Goal: Book appointment/travel/reservation

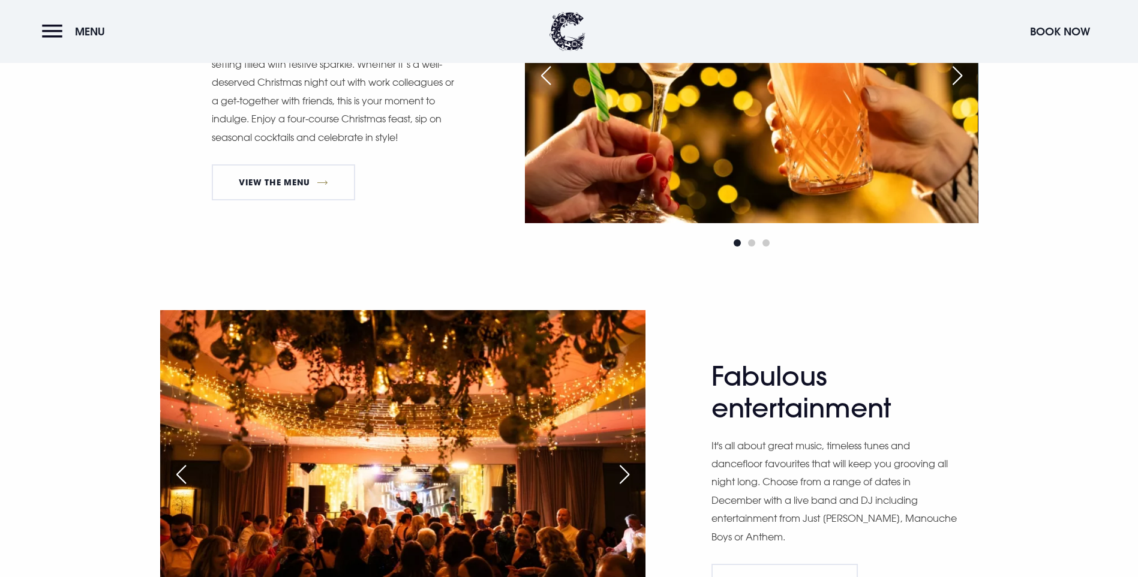
scroll to position [780, 0]
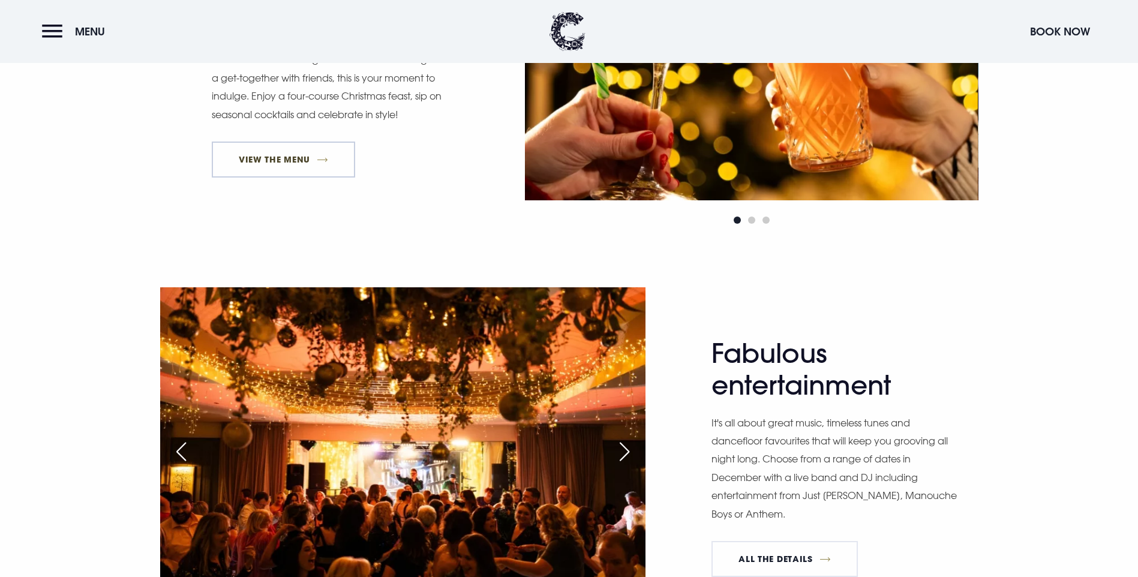
click at [269, 178] on link "View The Menu" at bounding box center [284, 160] width 144 height 36
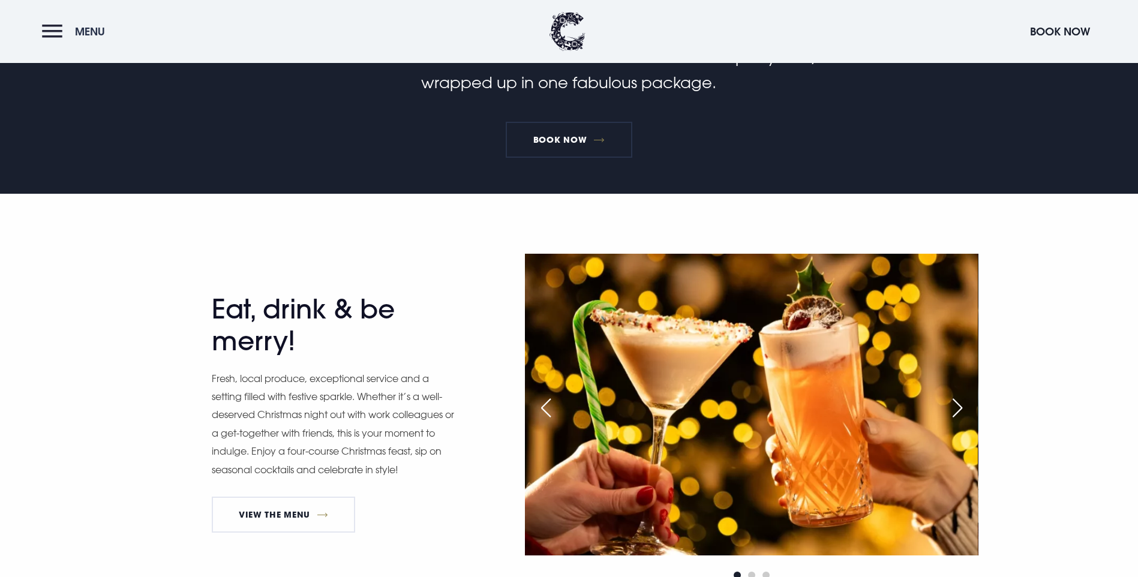
scroll to position [420, 0]
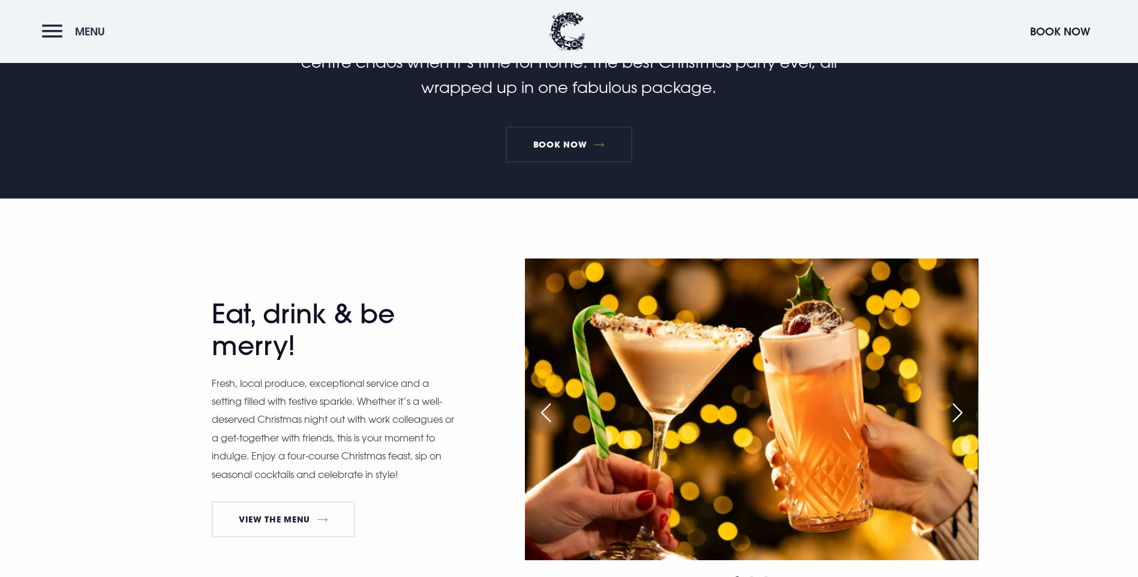
click at [53, 37] on button "Menu" at bounding box center [76, 32] width 69 height 26
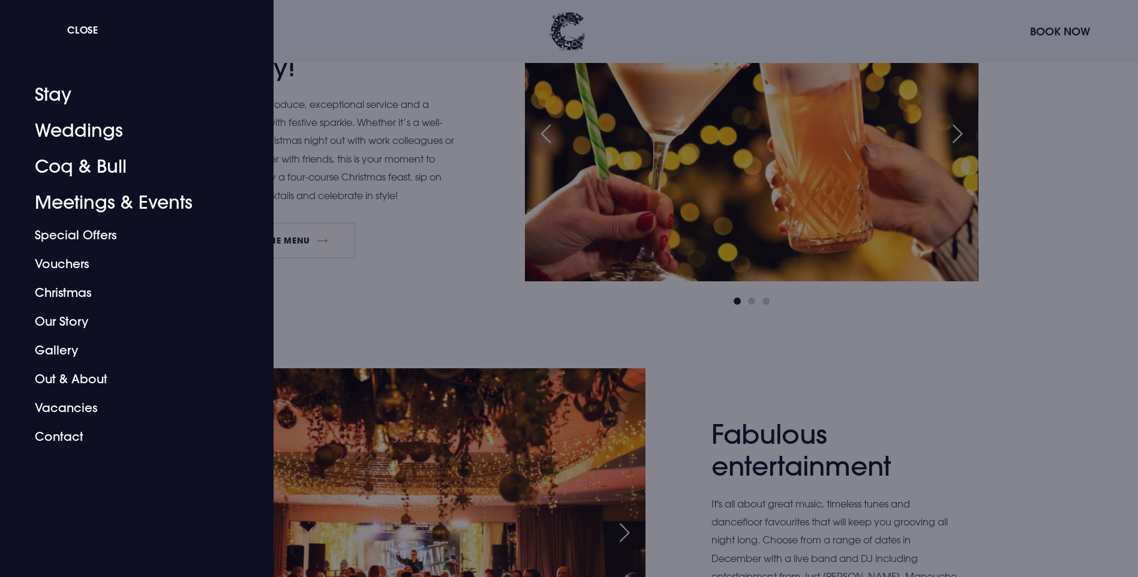
scroll to position [720, 0]
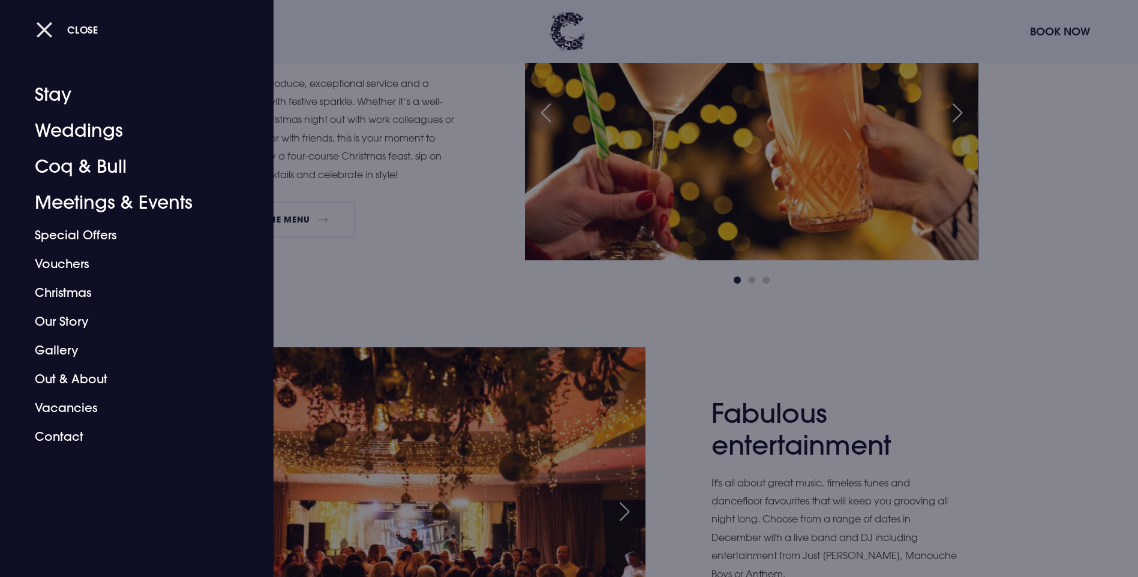
click at [86, 34] on span "Close" at bounding box center [82, 29] width 31 height 13
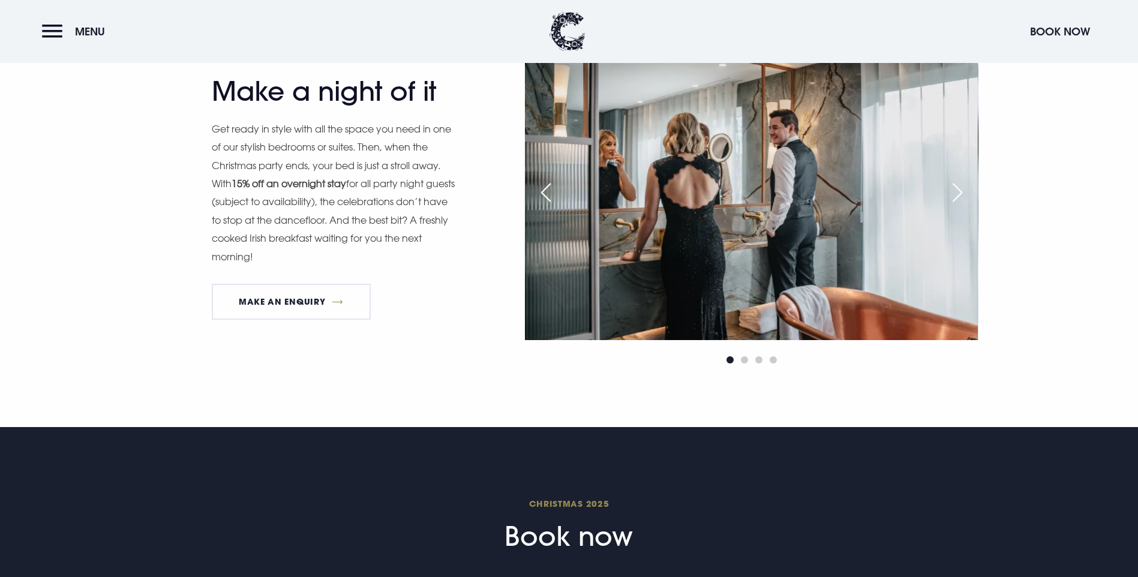
scroll to position [1439, 0]
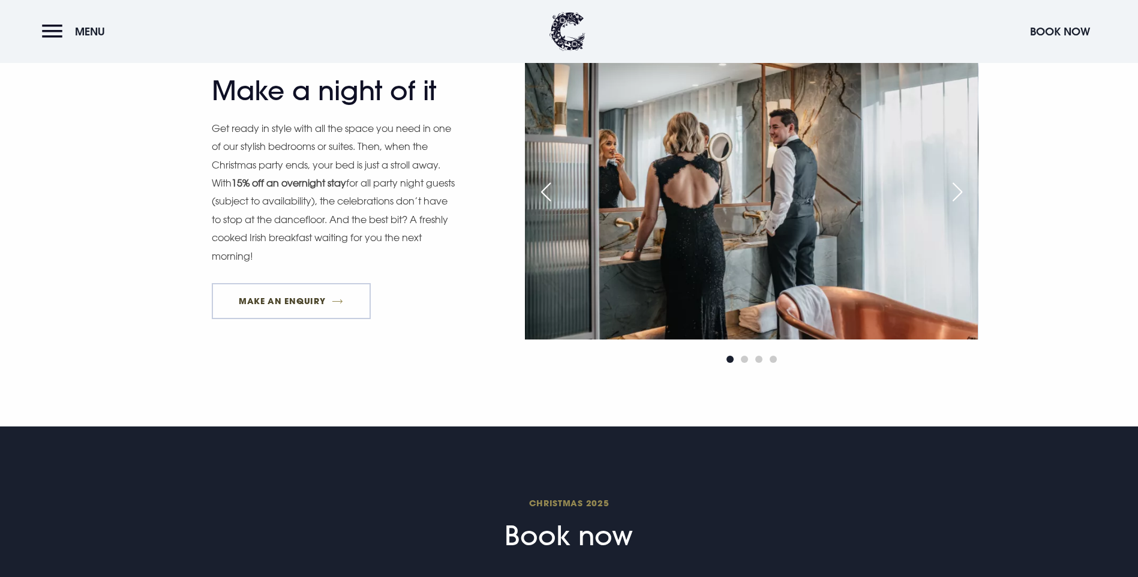
click at [276, 319] on link "MAKE AN ENQUIRY" at bounding box center [291, 301] width 159 height 36
click at [1060, 23] on button "Book Now" at bounding box center [1060, 32] width 72 height 26
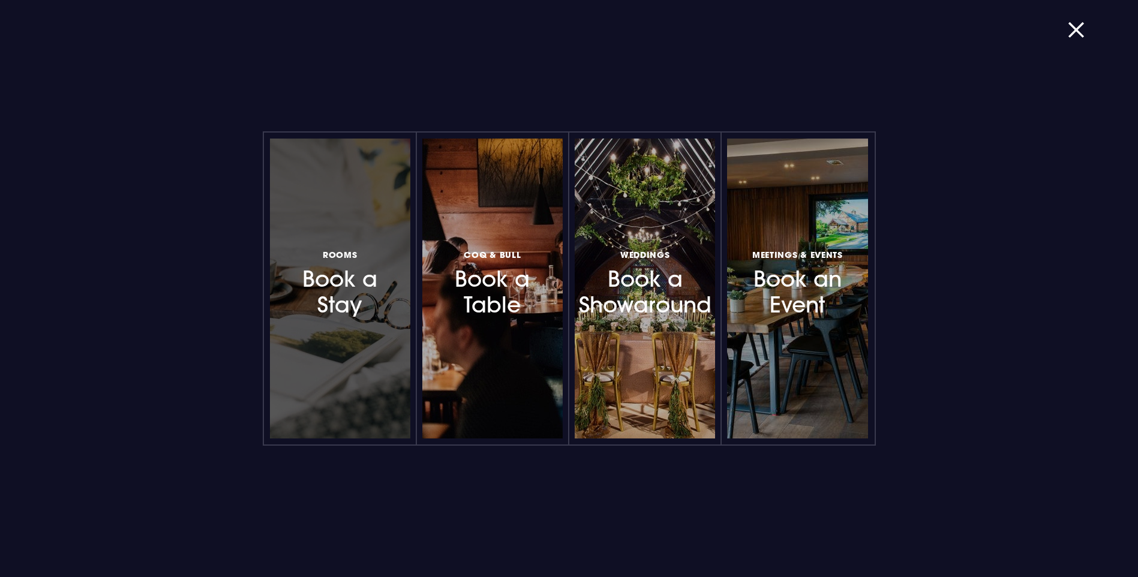
click at [369, 296] on h3 "Rooms Book a Stay" at bounding box center [340, 281] width 104 height 71
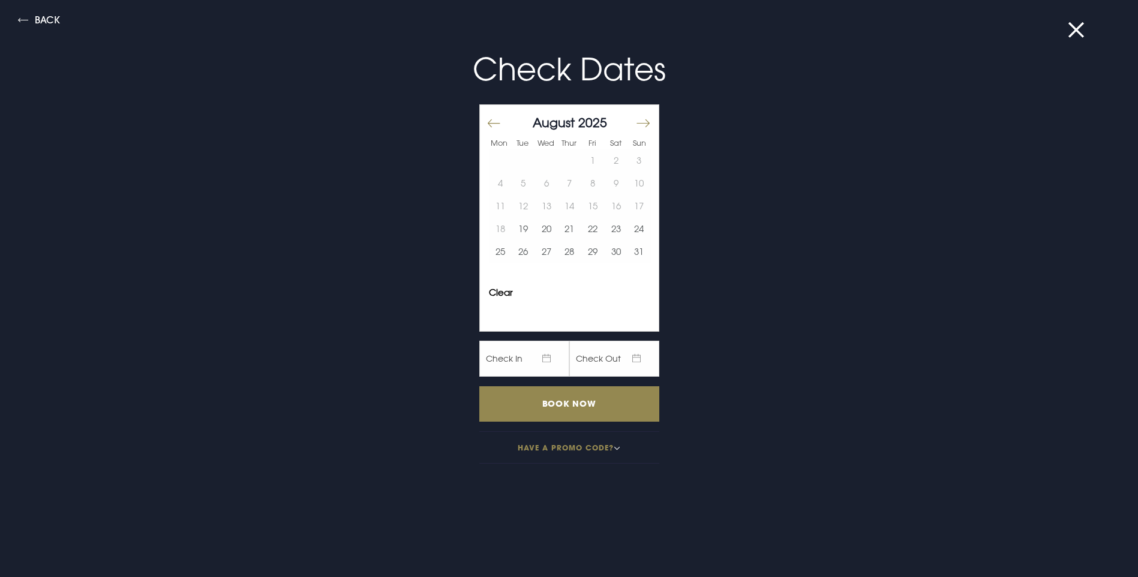
click at [635, 127] on button "Move forward to switch to the next month." at bounding box center [642, 122] width 14 height 25
click at [635, 125] on button "Move forward to switch to the next month." at bounding box center [642, 122] width 14 height 25
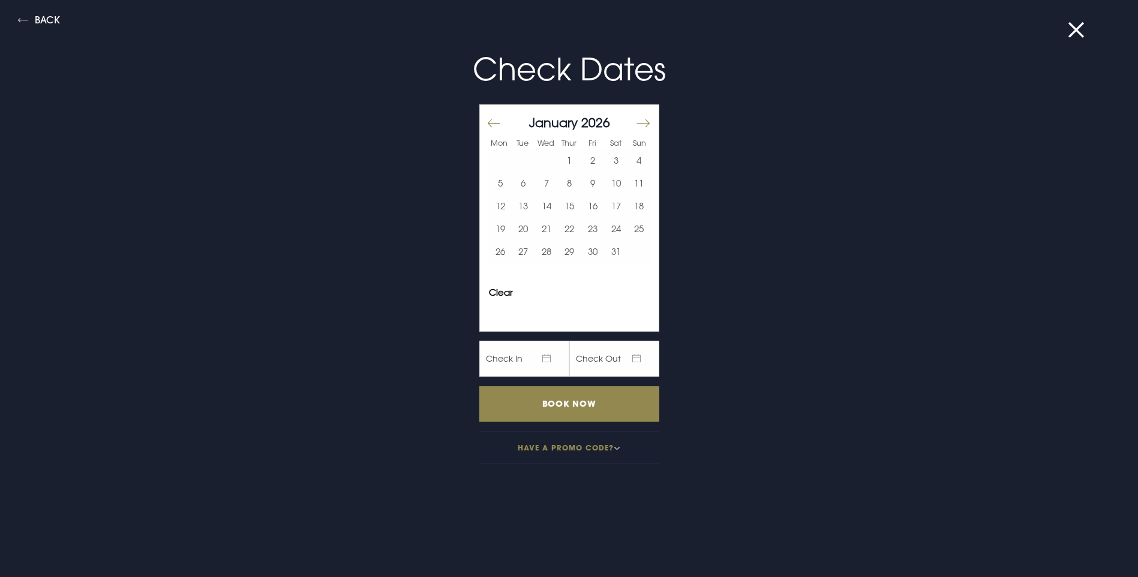
click at [486, 122] on button "Move backward to switch to the previous month." at bounding box center [493, 122] width 14 height 25
click at [582, 207] on button "19" at bounding box center [592, 206] width 23 height 23
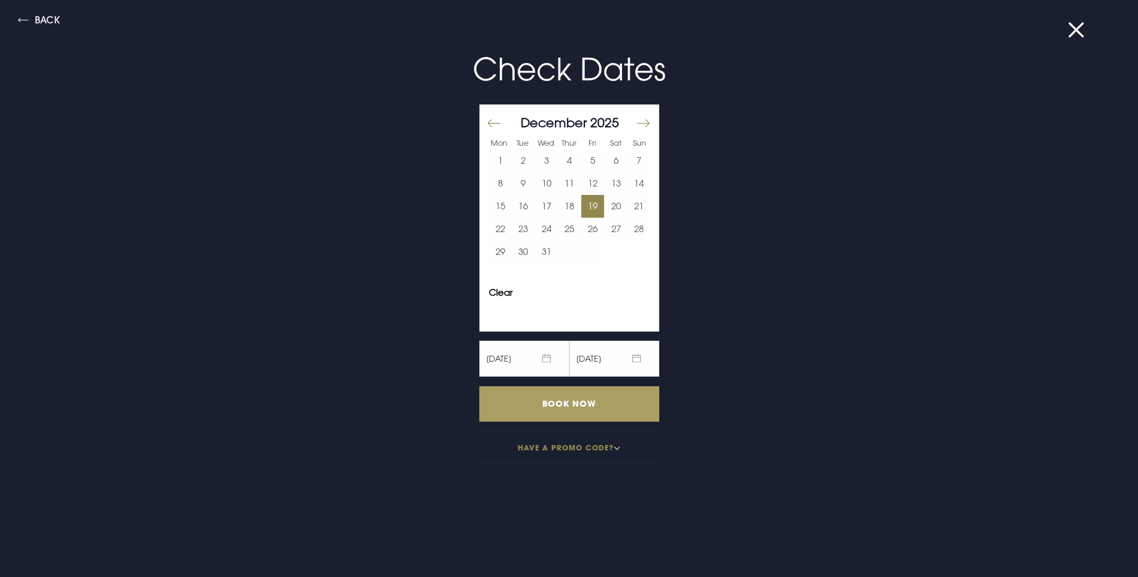
click at [562, 401] on input "Book Now" at bounding box center [569, 403] width 180 height 35
